Goal: Information Seeking & Learning: Learn about a topic

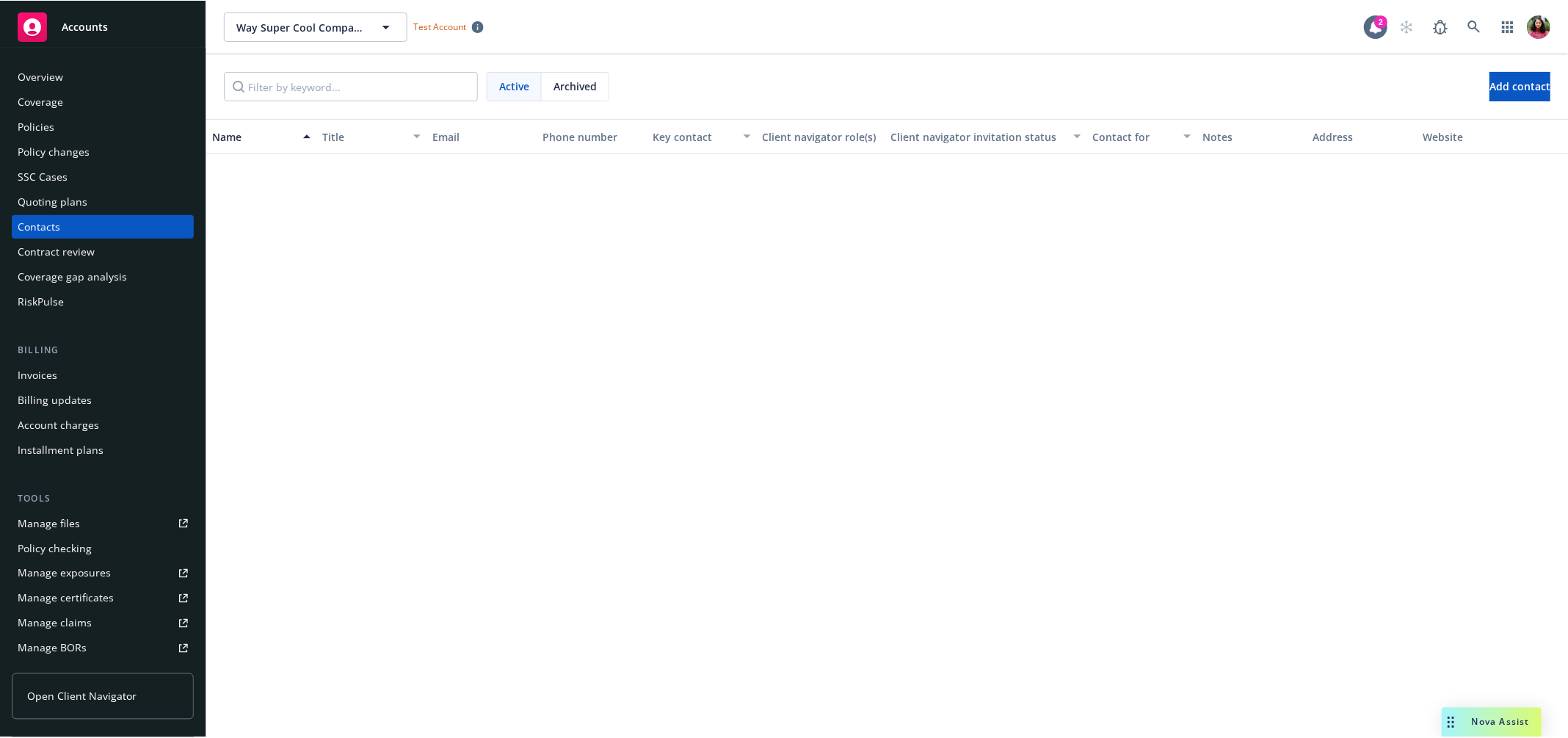
scroll to position [3345, 0]
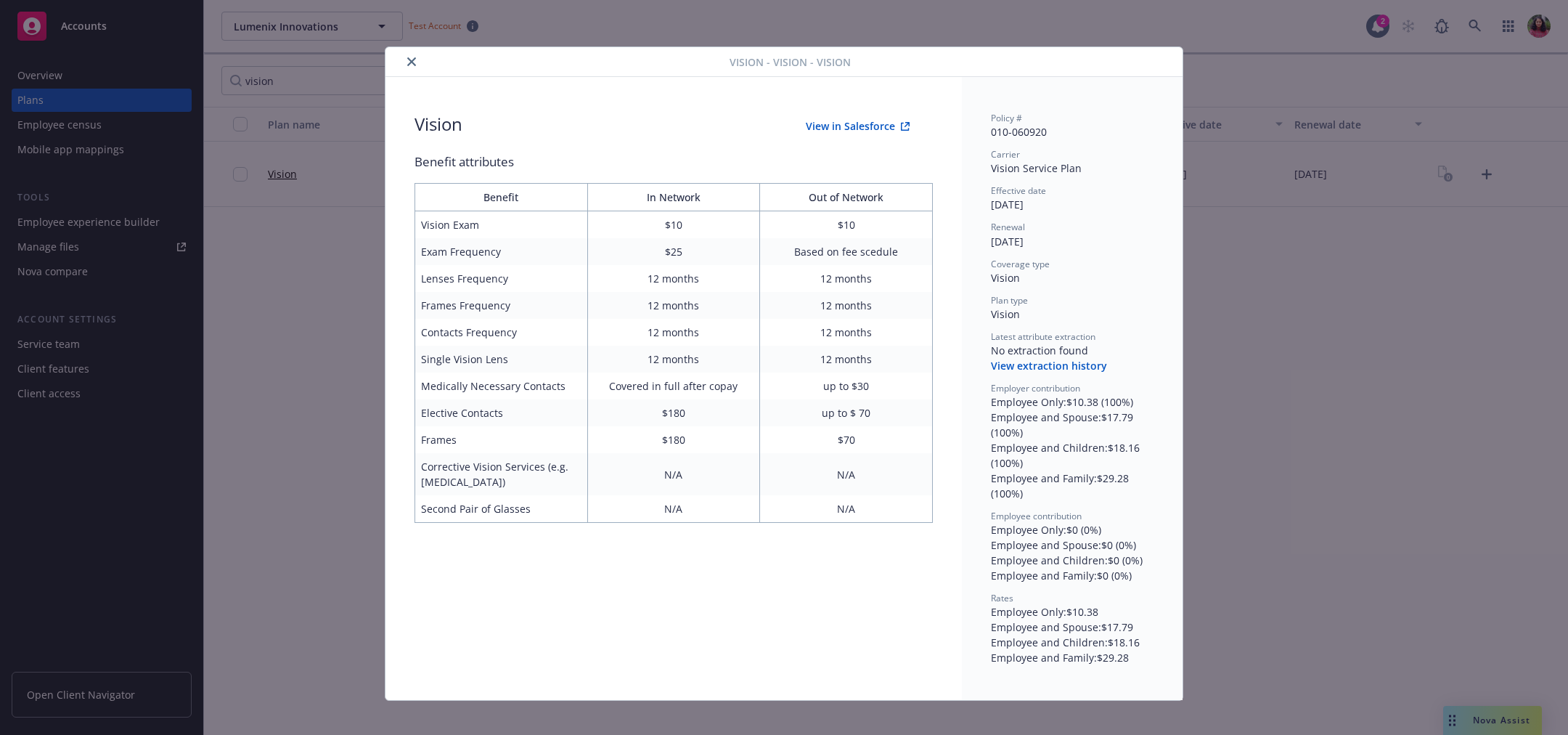
click at [412, 51] on div "Vision - Vision - Vision" at bounding box center [784, 62] width 797 height 30
click at [410, 61] on icon "close" at bounding box center [411, 61] width 9 height 9
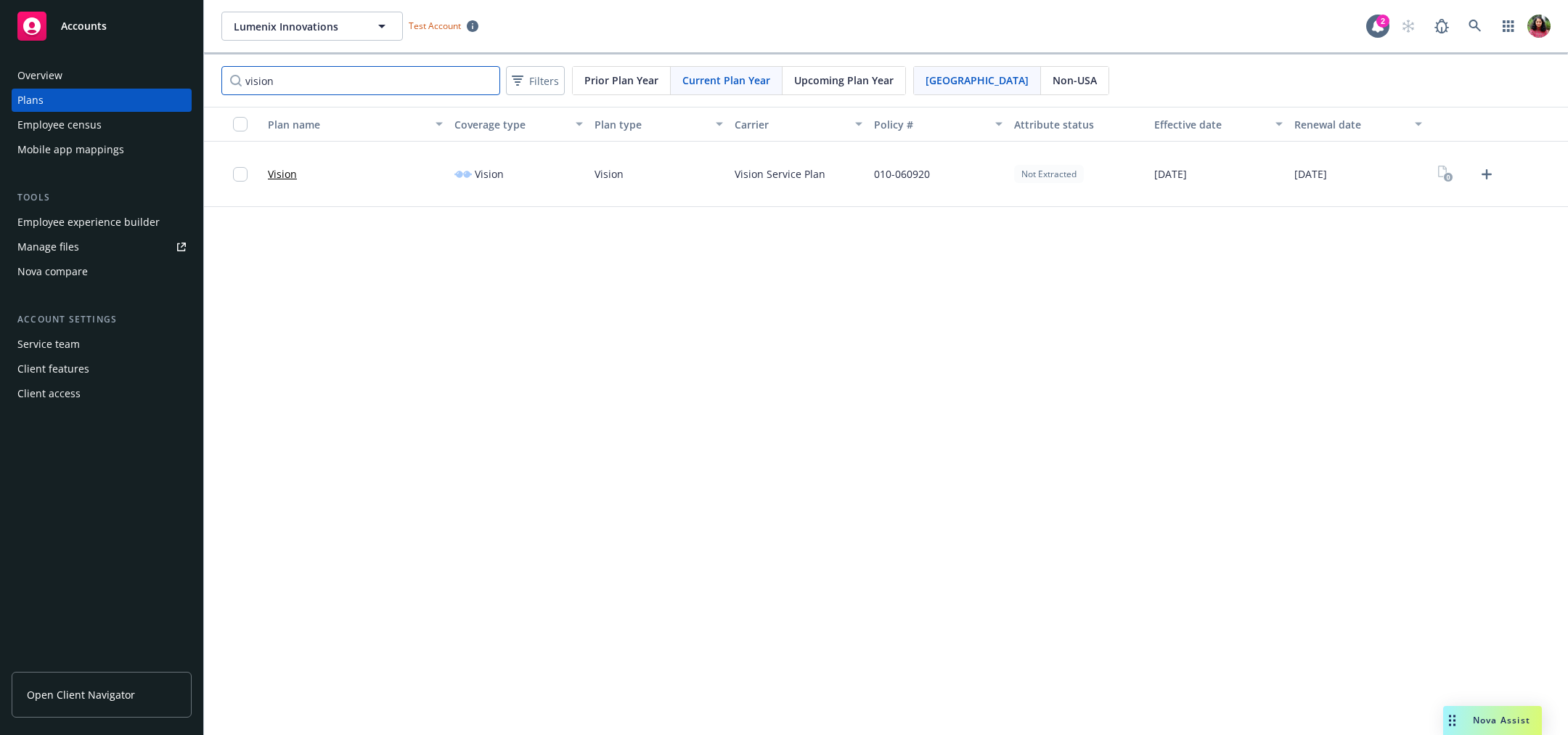
click at [484, 79] on input "vision" at bounding box center [360, 81] width 279 height 29
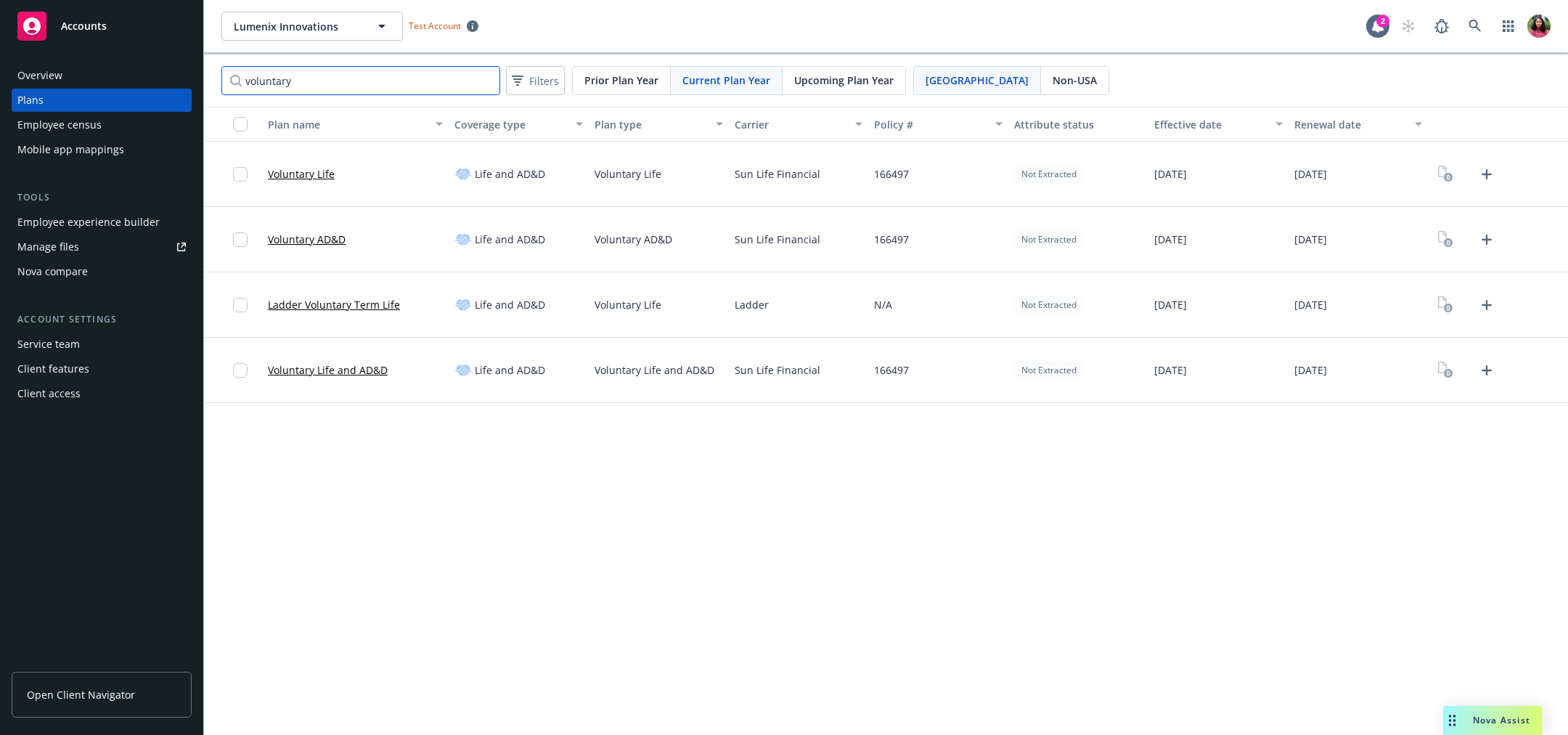
type input "voluntary"
click at [298, 178] on link "Voluntary Life" at bounding box center [301, 174] width 67 height 15
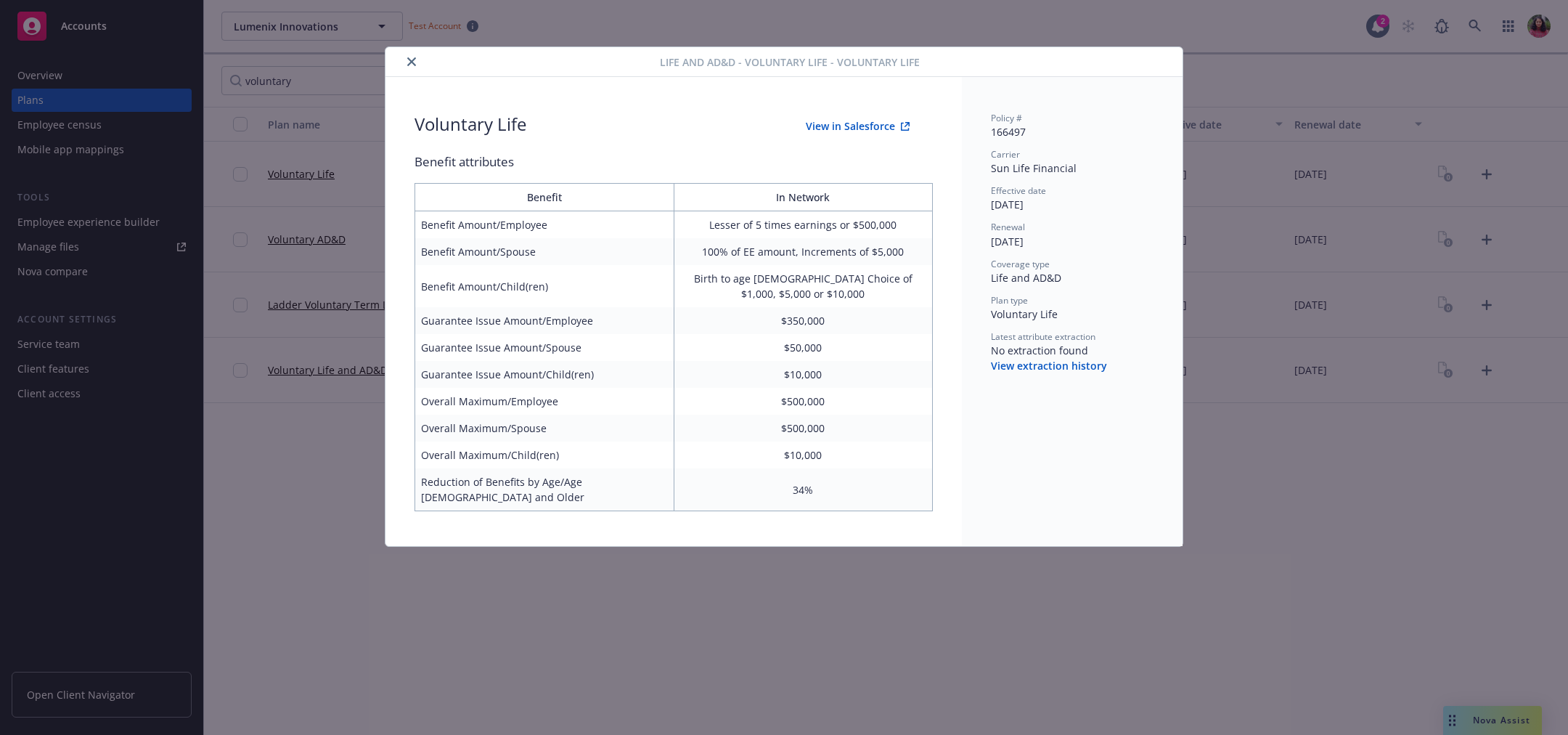
click at [411, 58] on icon "close" at bounding box center [411, 61] width 9 height 9
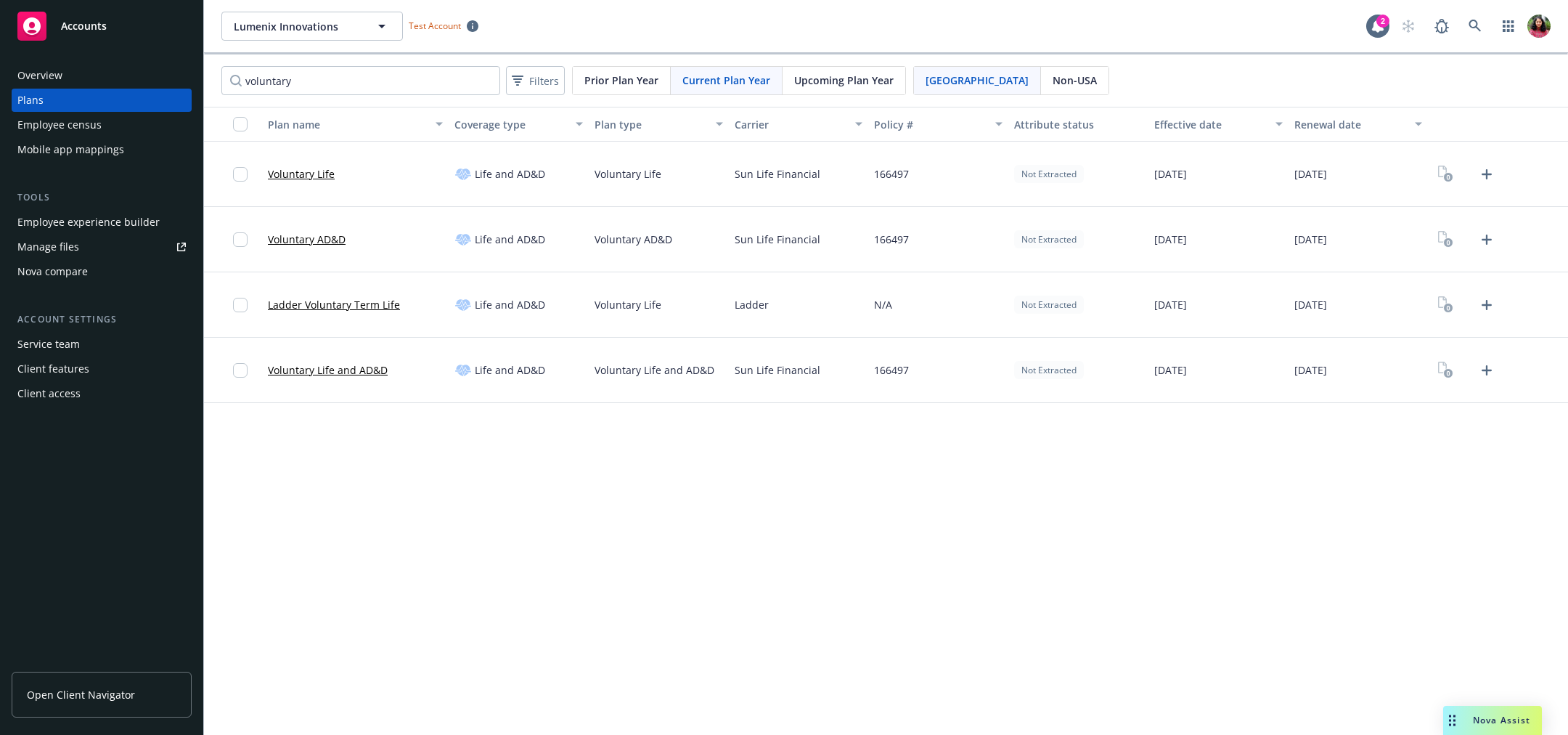
click at [308, 237] on link "Voluntary AD&D" at bounding box center [307, 239] width 78 height 15
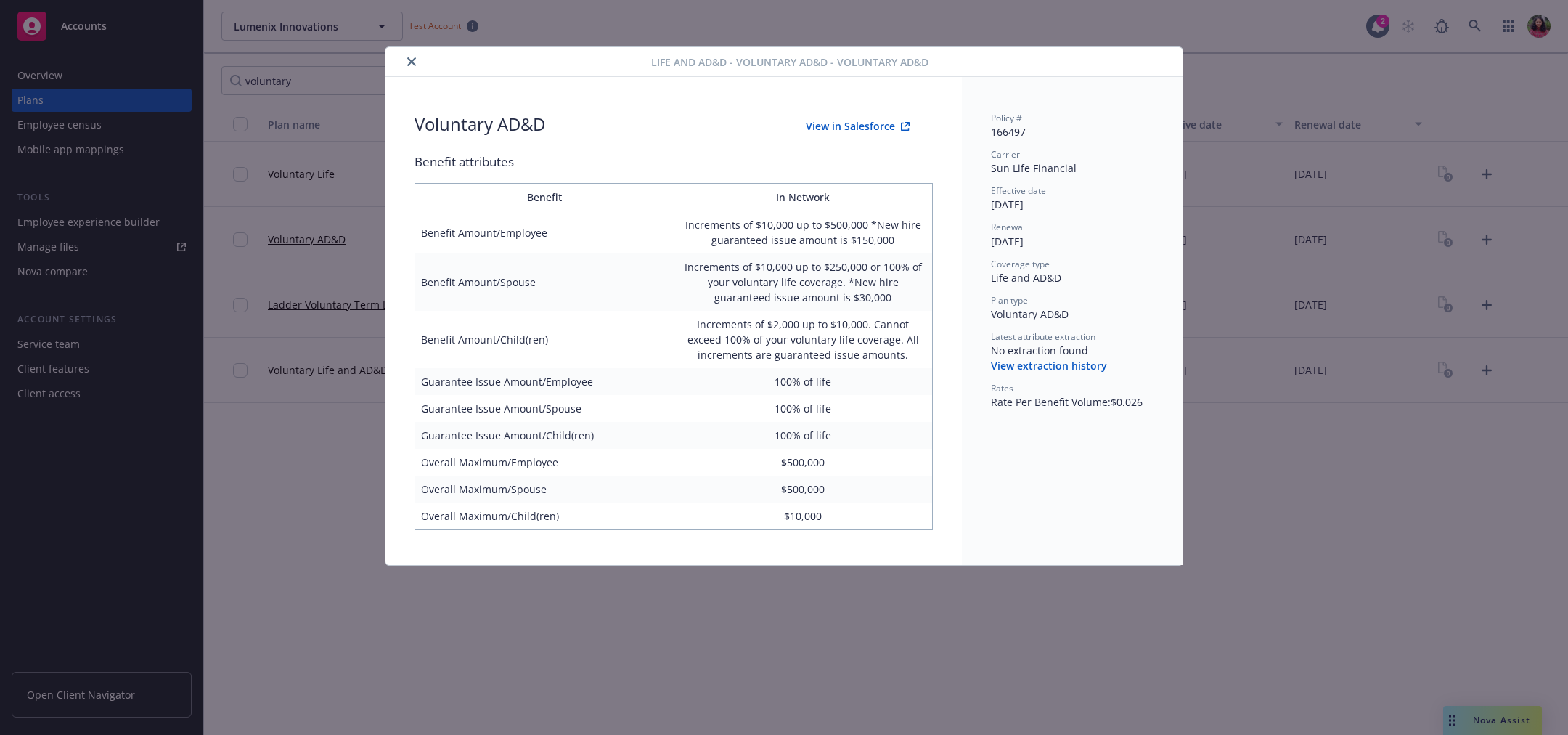
click at [412, 60] on icon "close" at bounding box center [411, 61] width 9 height 9
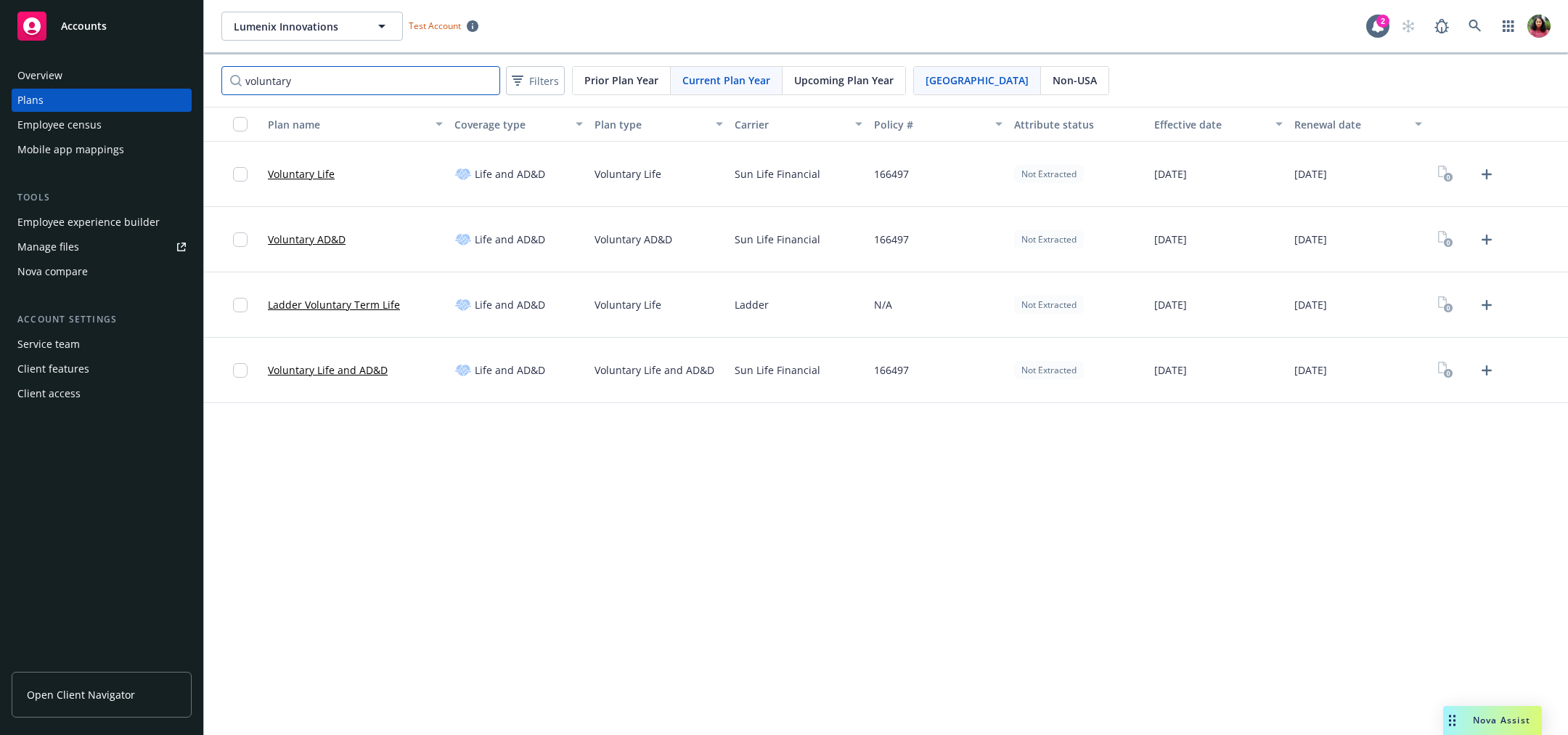
click at [481, 83] on input "voluntary" at bounding box center [360, 81] width 279 height 29
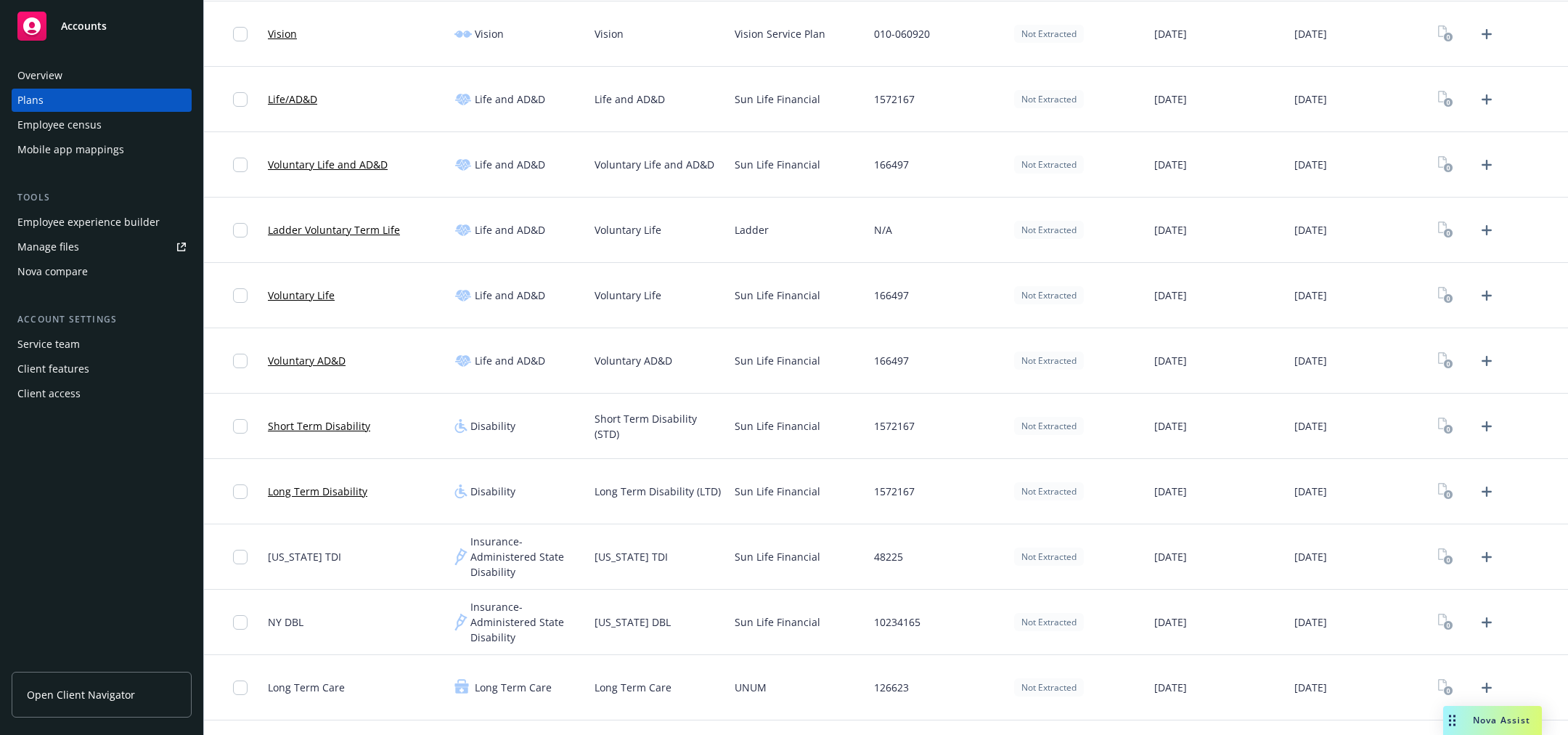
scroll to position [406, 0]
